Goal: Task Accomplishment & Management: Manage account settings

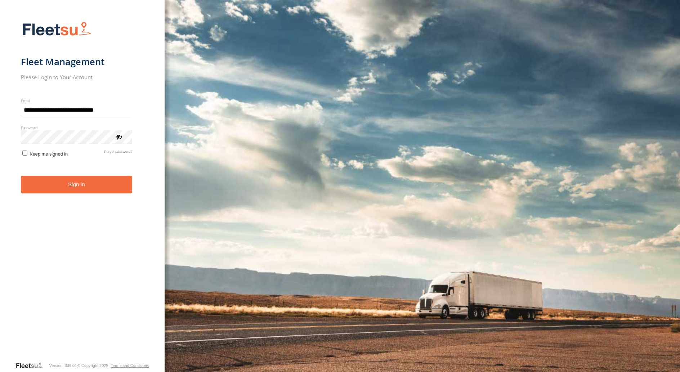
click at [68, 189] on button "Sign in" at bounding box center [77, 185] width 112 height 18
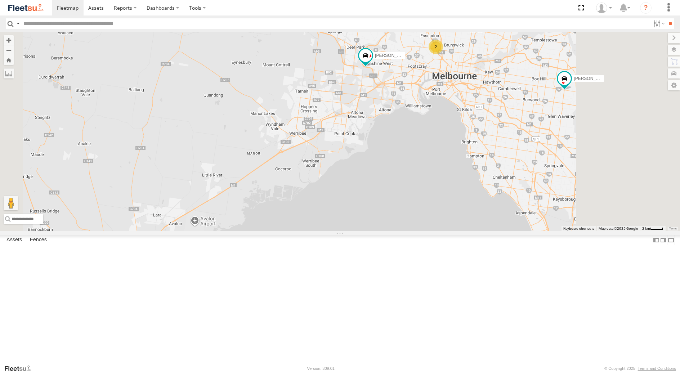
drag, startPoint x: 453, startPoint y: 214, endPoint x: 383, endPoint y: 215, distance: 69.9
click at [383, 215] on div "Office Van Stefan Weeks David Bonaddio William Joyce Rob Serpell 2" at bounding box center [340, 132] width 680 height 200
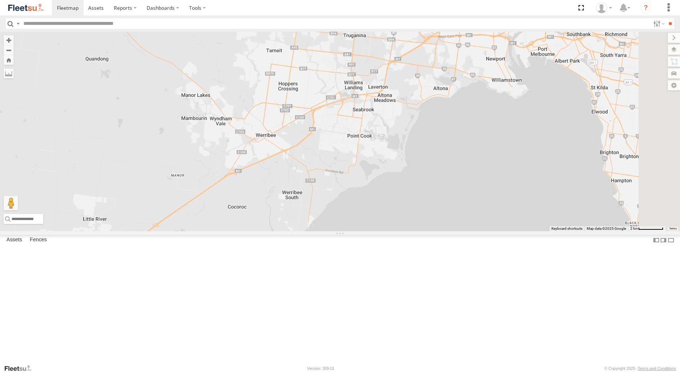
drag, startPoint x: 453, startPoint y: 170, endPoint x: 431, endPoint y: 181, distance: 24.6
click at [431, 181] on div "Office Van Stefan Weeks David Bonaddio William Joyce Rob Serpell Rav 4" at bounding box center [340, 132] width 680 height 200
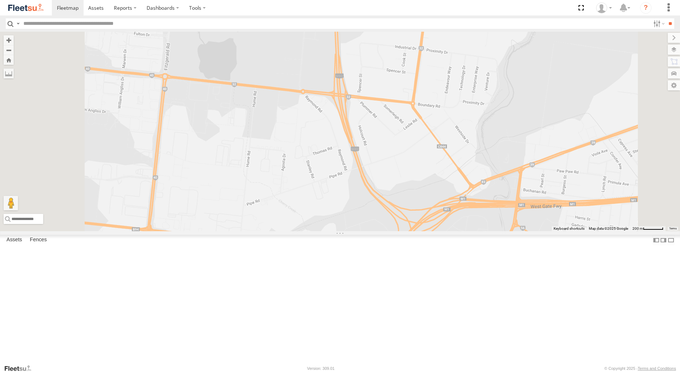
click at [0, 0] on div "Stefan Weeks" at bounding box center [0, 0] width 0 height 0
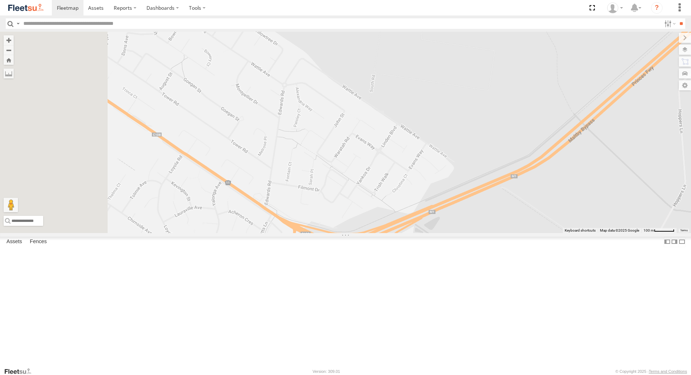
drag, startPoint x: 316, startPoint y: 249, endPoint x: 413, endPoint y: 162, distance: 130.3
click at [413, 162] on div "Stefan Weeks" at bounding box center [345, 132] width 691 height 201
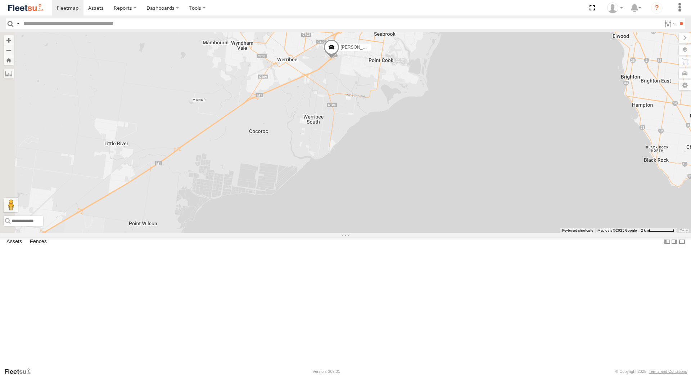
drag, startPoint x: 412, startPoint y: 211, endPoint x: 539, endPoint y: 273, distance: 141.7
click at [539, 233] on div "Office Van Stefan Weeks David Bonaddio William Joyce Rob Serpell" at bounding box center [345, 132] width 691 height 201
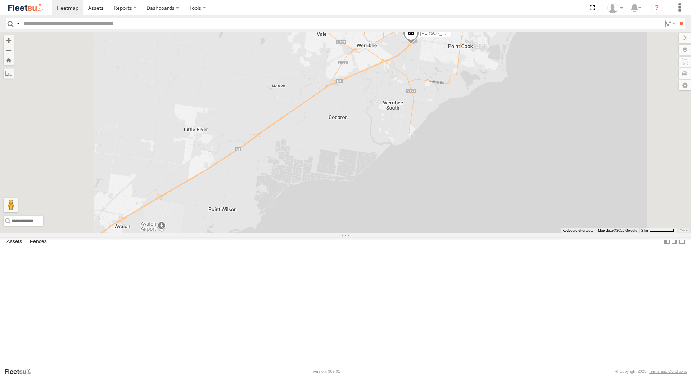
drag, startPoint x: 484, startPoint y: 253, endPoint x: 531, endPoint y: 239, distance: 48.8
click at [519, 233] on div "Office Van Stefan Weeks David Bonaddio William Joyce Rob Serpell" at bounding box center [345, 132] width 691 height 201
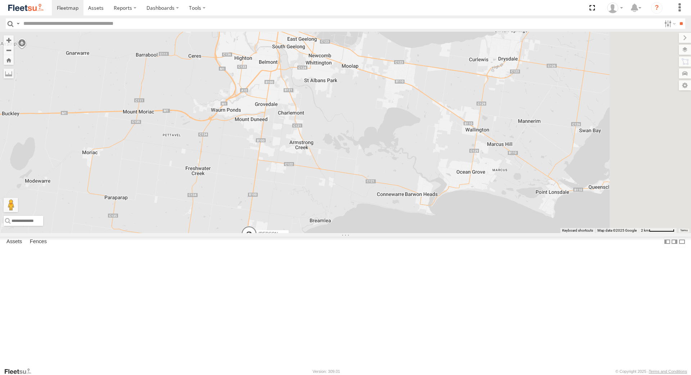
drag, startPoint x: 321, startPoint y: 202, endPoint x: 280, endPoint y: 271, distance: 80.2
click at [280, 233] on div "Office Van Stefan Weeks David Bonaddio Rob Serpell" at bounding box center [345, 132] width 691 height 201
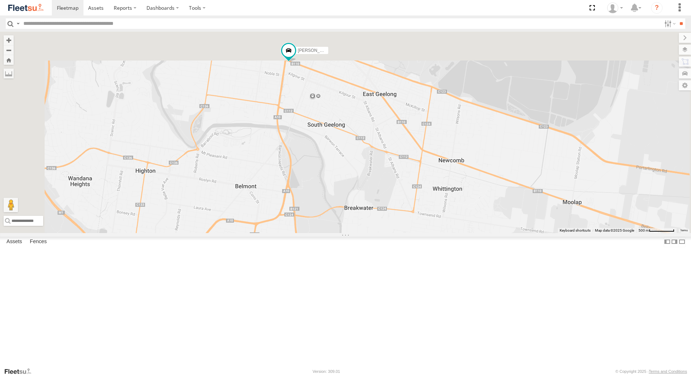
drag, startPoint x: 337, startPoint y: 152, endPoint x: 351, endPoint y: 319, distance: 168.1
click at [350, 233] on div "Office Van Stefan Weeks David Bonaddio Rob Serpell" at bounding box center [345, 132] width 691 height 201
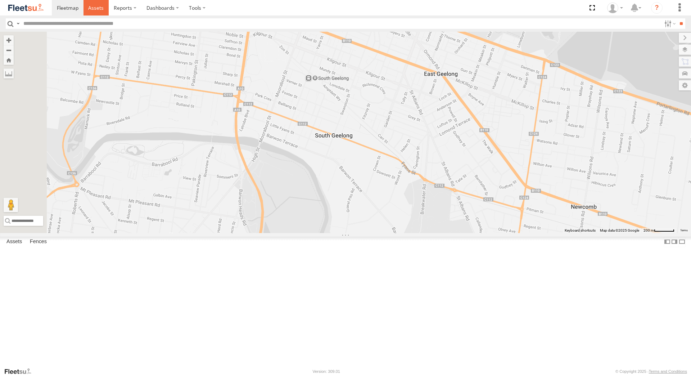
click at [98, 11] on span at bounding box center [95, 7] width 15 height 7
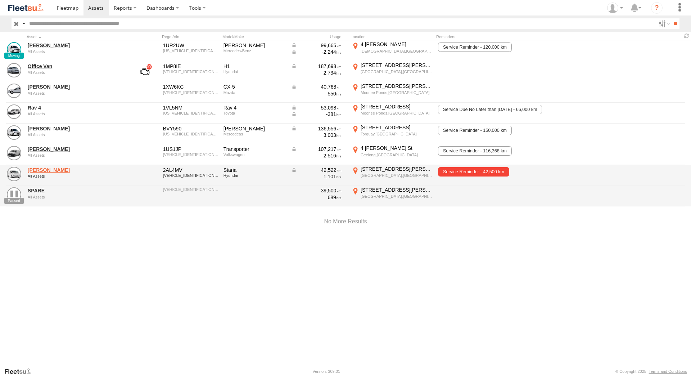
click at [42, 172] on link "[PERSON_NAME]" at bounding box center [77, 170] width 99 height 6
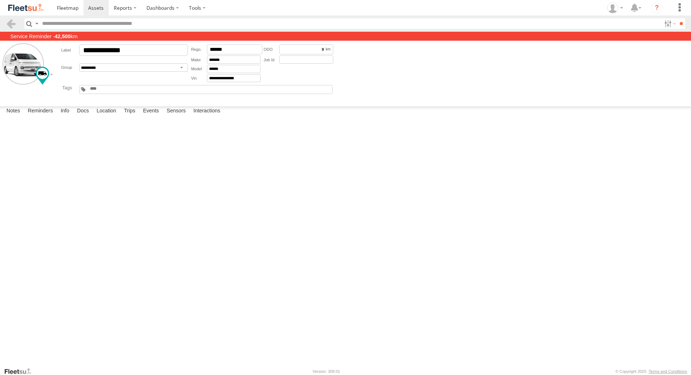
click at [0, 0] on link at bounding box center [0, 0] width 0 height 0
click at [537, 12] on section at bounding box center [371, 7] width 638 height 15
click at [95, 8] on span at bounding box center [95, 7] width 15 height 7
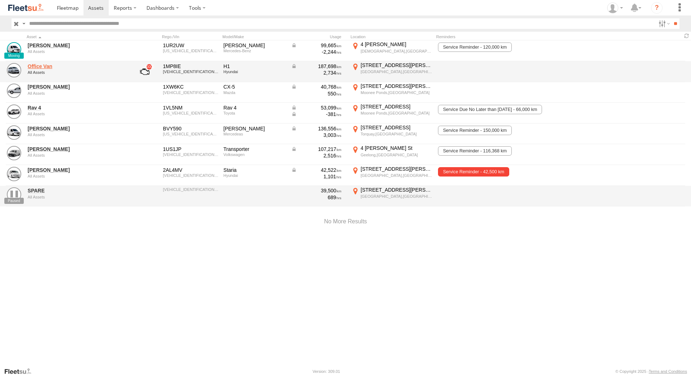
click at [38, 68] on link "Office Van" at bounding box center [77, 66] width 99 height 6
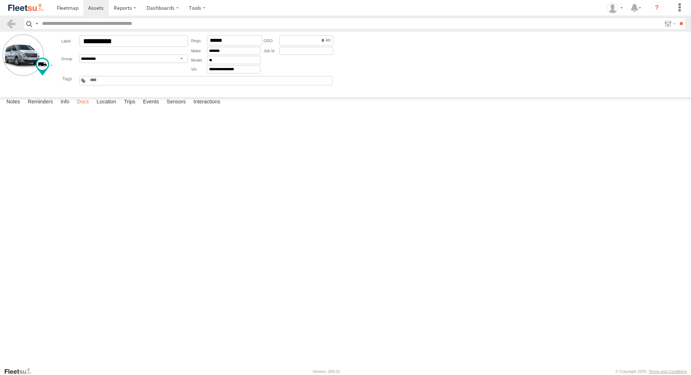
click at [91, 107] on label "Docs" at bounding box center [82, 102] width 19 height 10
click at [0, 0] on input "**********" at bounding box center [0, 0] width 0 height 0
click at [0, 0] on link at bounding box center [0, 0] width 0 height 0
click at [532, 13] on section at bounding box center [371, 7] width 638 height 15
click at [0, 0] on input "**********" at bounding box center [0, 0] width 0 height 0
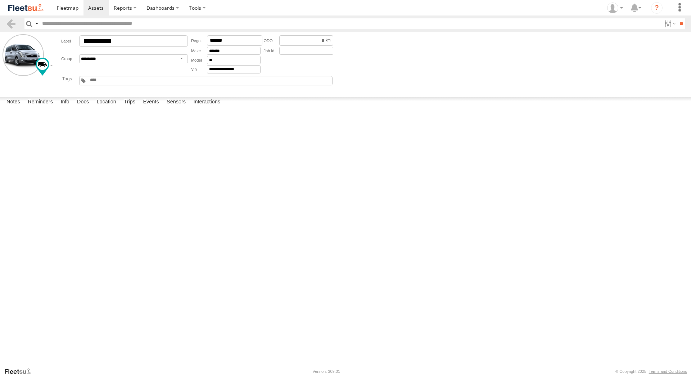
click at [0, 0] on input "**********" at bounding box center [0, 0] width 0 height 0
click at [0, 0] on link at bounding box center [0, 0] width 0 height 0
click at [569, 17] on header "Search Query Asset ID Asset Label Registration Manufacturer Model VIN Job ID" at bounding box center [345, 23] width 691 height 16
click at [41, 107] on label "Reminders" at bounding box center [40, 102] width 32 height 10
